Goal: Information Seeking & Learning: Learn about a topic

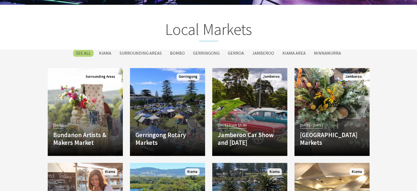
scroll to position [893, 0]
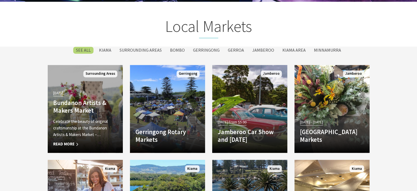
click at [88, 116] on div "04 Oct 25 Bundanon Artists & Makers Market Celebrate the beauty of original cra…" at bounding box center [85, 118] width 75 height 58
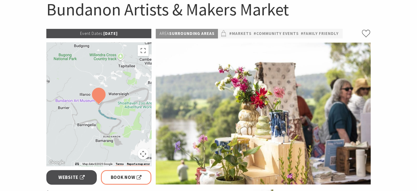
scroll to position [58, 0]
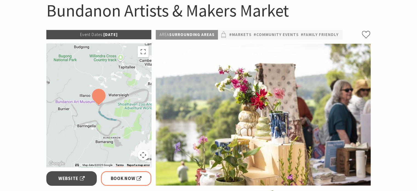
drag, startPoint x: 419, startPoint y: 42, endPoint x: 413, endPoint y: 55, distance: 14.2
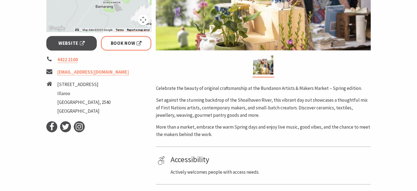
scroll to position [181, 0]
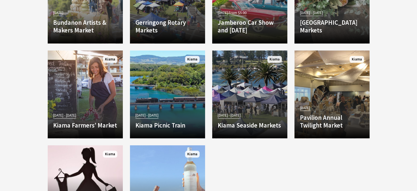
scroll to position [1008, 0]
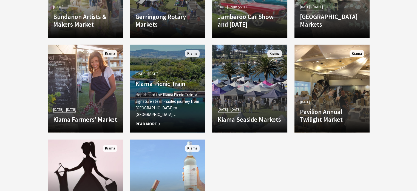
click at [164, 87] on h4 "Kiama Picnic Train" at bounding box center [167, 84] width 64 height 8
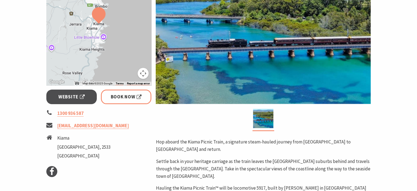
scroll to position [124, 0]
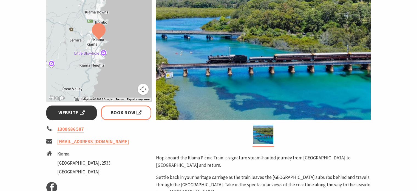
click at [68, 117] on link "Website" at bounding box center [71, 112] width 51 height 15
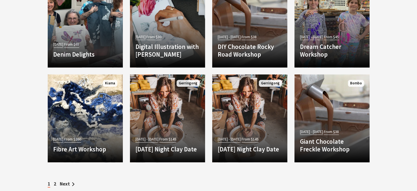
scroll to position [1659, 0]
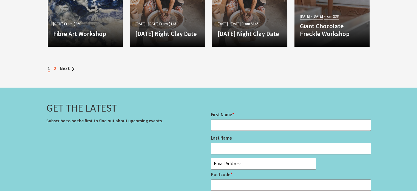
click at [56, 68] on link "2" at bounding box center [55, 68] width 2 height 6
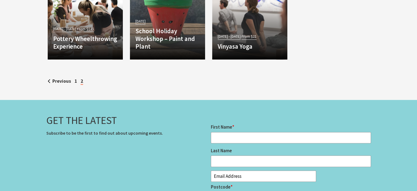
scroll to position [1357, 0]
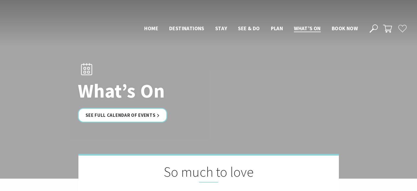
scroll to position [1659, 0]
